Goal: Communication & Community: Ask a question

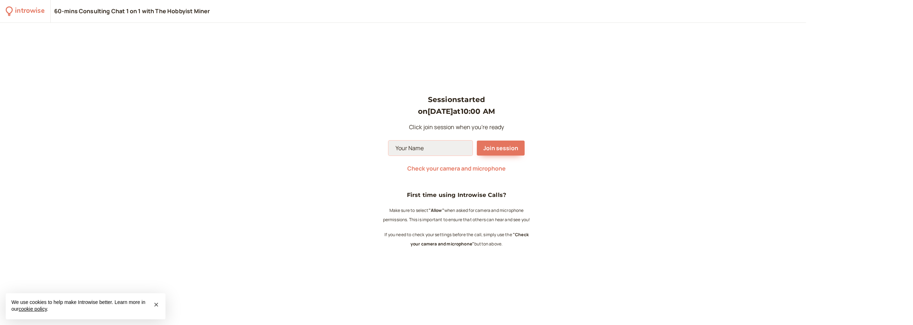
click at [448, 151] on input at bounding box center [430, 147] width 84 height 15
type input "[PERSON_NAME]"
click at [517, 144] on button "Join session" at bounding box center [501, 147] width 48 height 15
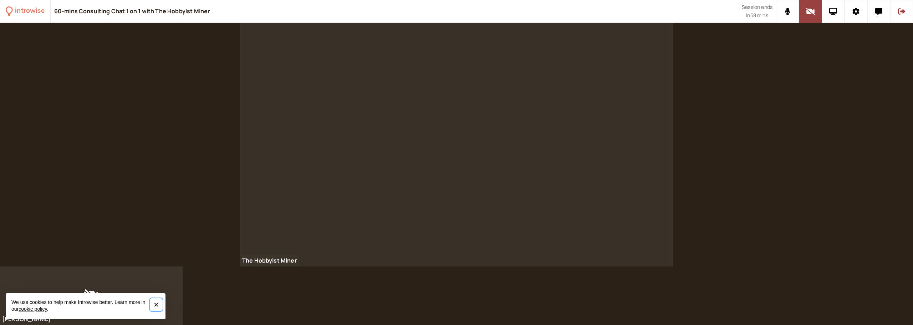
click at [155, 304] on span "×" at bounding box center [156, 304] width 5 height 10
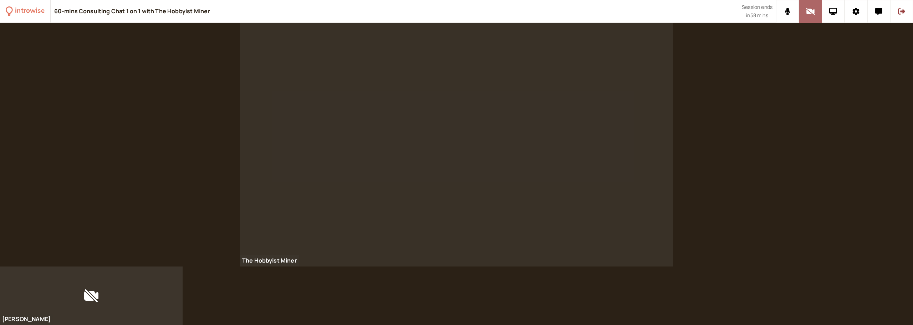
click at [804, 15] on button at bounding box center [810, 11] width 23 height 23
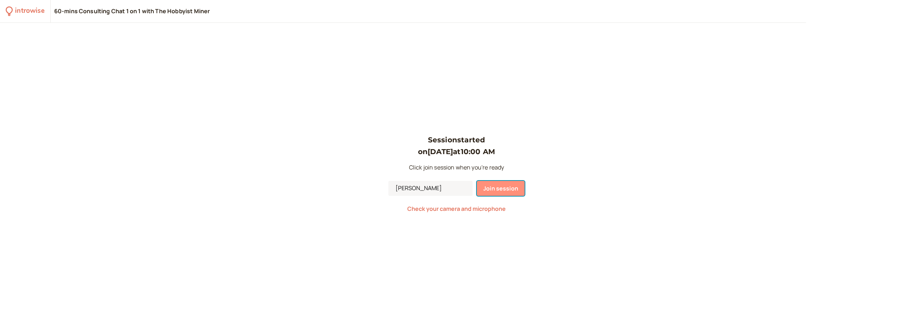
click at [490, 188] on span "Join session" at bounding box center [500, 188] width 35 height 8
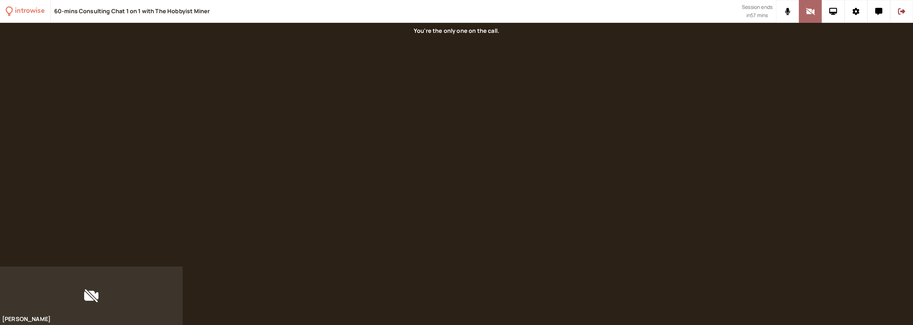
click at [809, 12] on icon at bounding box center [809, 11] width 9 height 7
click at [467, 44] on div "Please allow camera and microphone access. Dismiss" at bounding box center [456, 46] width 160 height 12
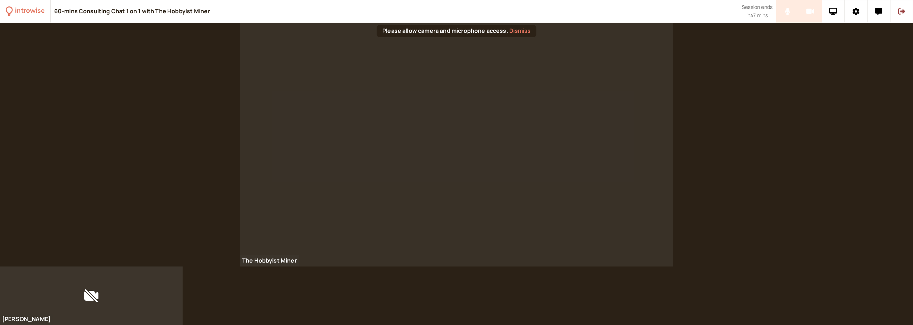
click at [698, 120] on div "The Hobbyist Miner" at bounding box center [456, 144] width 913 height 243
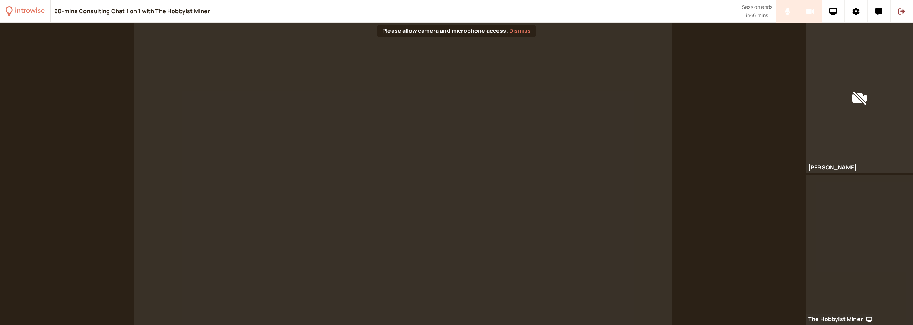
click at [333, 156] on video at bounding box center [402, 174] width 537 height 302
click at [482, 157] on video at bounding box center [402, 174] width 537 height 302
click at [109, 191] on div at bounding box center [403, 174] width 806 height 302
click at [100, 169] on div at bounding box center [403, 174] width 806 height 302
click at [157, 179] on video at bounding box center [402, 174] width 537 height 302
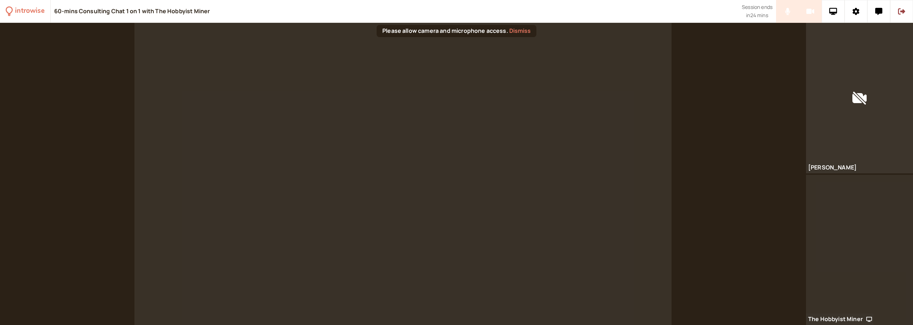
click at [620, 173] on video at bounding box center [402, 174] width 537 height 302
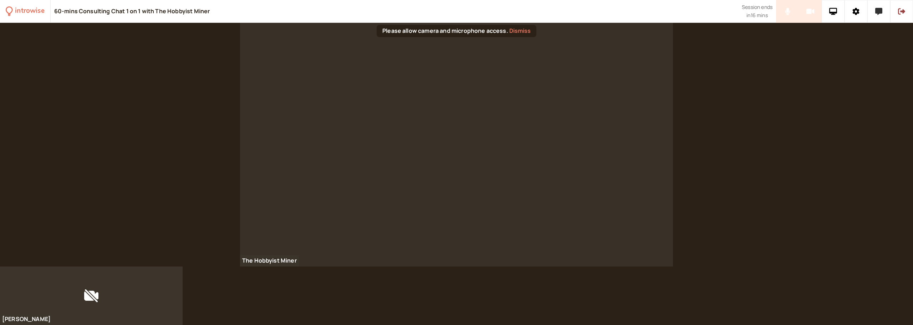
click at [878, 11] on icon at bounding box center [878, 11] width 7 height 7
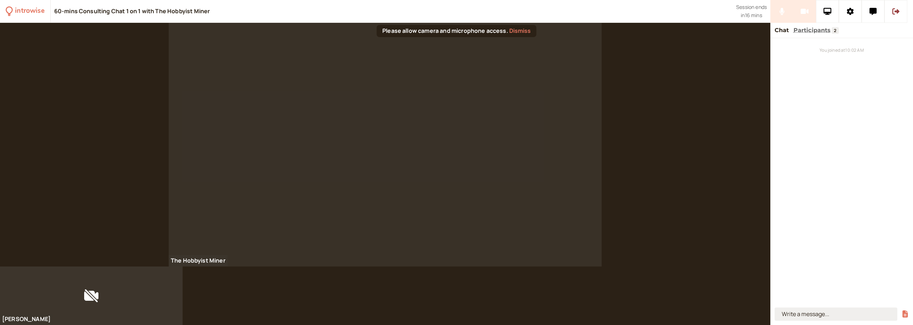
click at [818, 311] on input at bounding box center [835, 313] width 123 height 13
click at [858, 311] on input at bounding box center [835, 313] width 123 height 13
click at [853, 312] on input at bounding box center [835, 313] width 123 height 13
drag, startPoint x: 853, startPoint y: 312, endPoint x: 848, endPoint y: 314, distance: 5.0
click at [850, 314] on input at bounding box center [835, 313] width 123 height 13
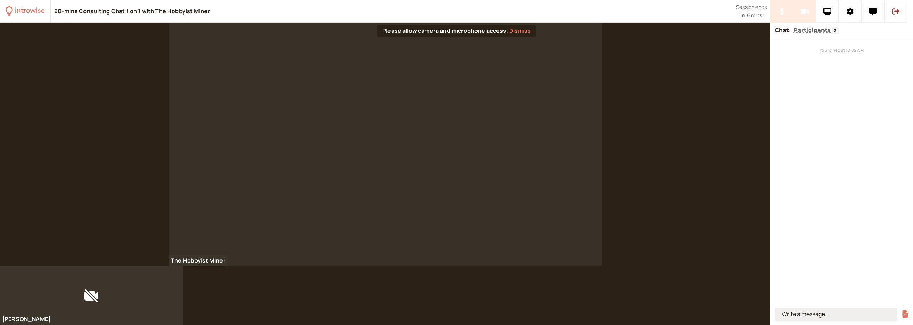
click at [848, 314] on input at bounding box center [835, 313] width 123 height 13
click at [844, 315] on input at bounding box center [835, 313] width 123 height 13
click at [845, 313] on input at bounding box center [835, 313] width 123 height 13
type input "h"
click at [828, 9] on icon at bounding box center [827, 11] width 8 height 7
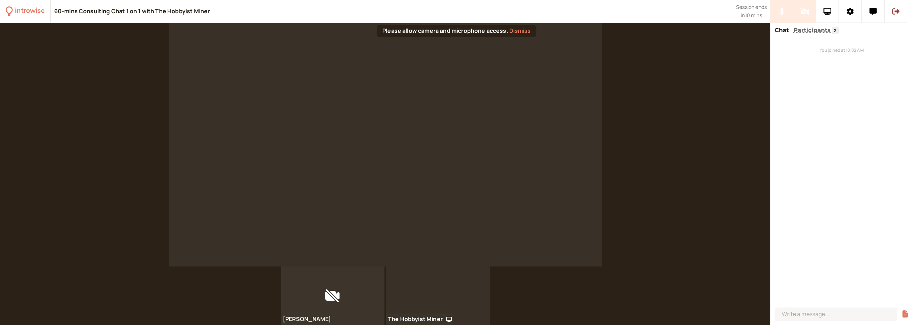
click at [508, 109] on video at bounding box center [385, 144] width 433 height 243
click at [263, 185] on video at bounding box center [385, 144] width 433 height 243
click at [832, 307] on div at bounding box center [841, 314] width 143 height 20
click at [828, 315] on input at bounding box center [835, 313] width 123 height 13
type input "[PERSON_NAME][EMAIL_ADDRESS][DOMAIN_NAME]"
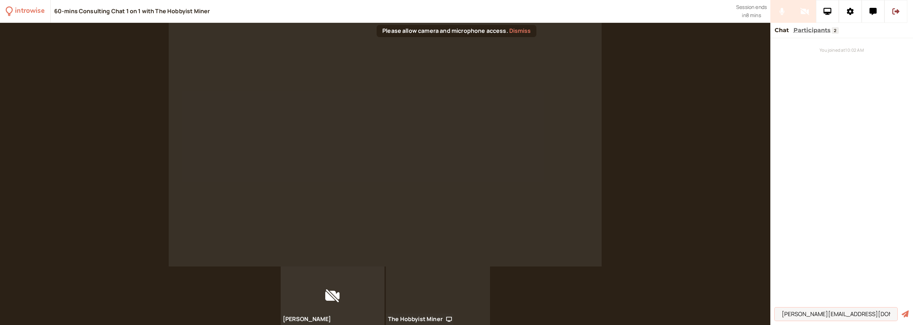
click at [901, 310] on button "submit" at bounding box center [904, 313] width 7 height 7
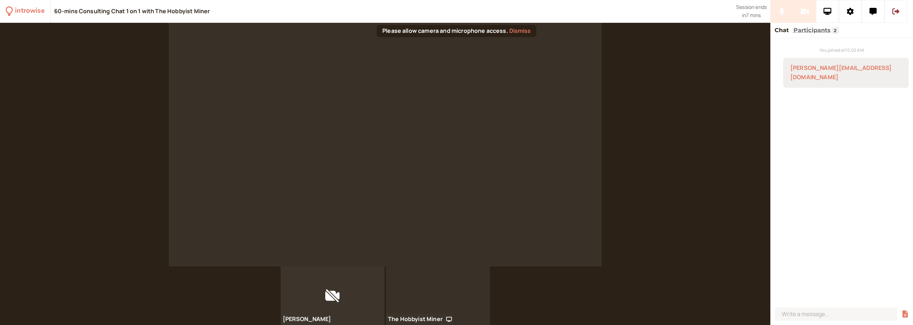
click at [514, 139] on video at bounding box center [385, 144] width 433 height 243
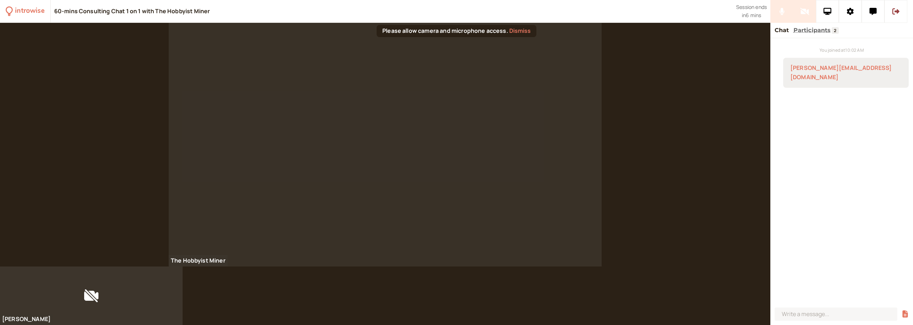
click at [125, 174] on div "The Hobbyist Miner" at bounding box center [385, 144] width 770 height 243
